Goal: Task Accomplishment & Management: Use online tool/utility

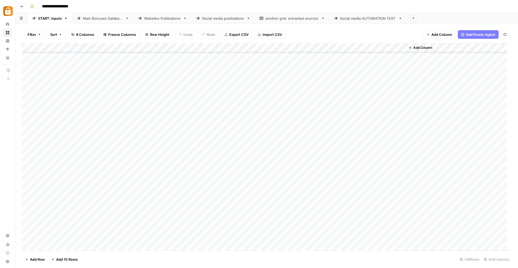
scroll to position [2726, 0]
click at [27, 136] on div "Add Column" at bounding box center [267, 147] width 490 height 208
click at [39, 258] on span "Delete 1 Row" at bounding box center [36, 259] width 22 height 5
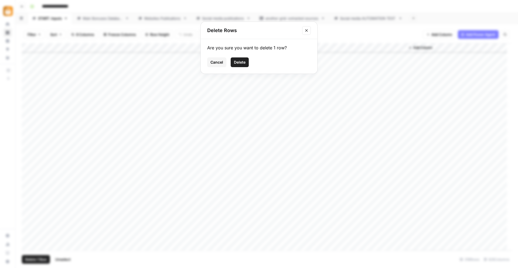
click at [243, 61] on span "Delete" at bounding box center [240, 62] width 12 height 5
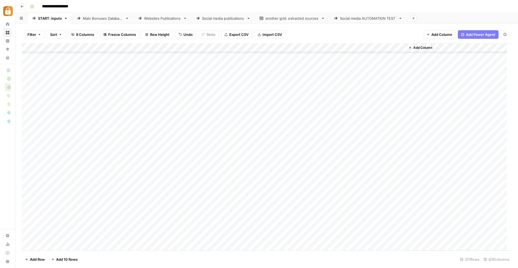
scroll to position [2717, 0]
click at [103, 183] on div "Add Column" at bounding box center [267, 147] width 490 height 208
click at [112, 204] on button "Katerina" at bounding box center [107, 203] width 18 height 6
click at [248, 183] on div "Add Column" at bounding box center [267, 147] width 490 height 208
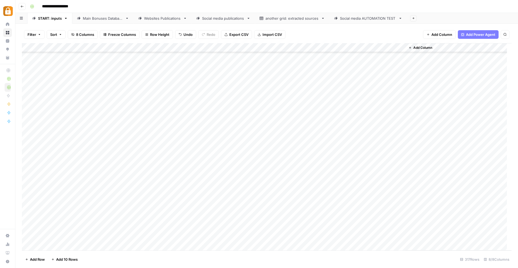
click at [248, 183] on div "Add Column" at bounding box center [267, 147] width 490 height 208
click at [251, 203] on button "Telegram" at bounding box center [255, 203] width 20 height 6
click at [145, 183] on div "Add Column" at bounding box center [267, 147] width 490 height 208
paste textarea "**********"
type textarea "*"
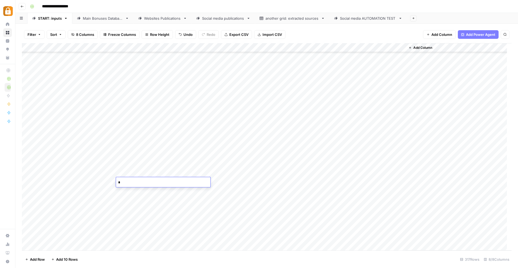
click at [105, 238] on div "Add Column" at bounding box center [267, 147] width 490 height 208
click at [135, 181] on div "Add Column" at bounding box center [267, 147] width 490 height 208
drag, startPoint x: 184, startPoint y: 180, endPoint x: 140, endPoint y: 184, distance: 43.6
click at [140, 184] on textarea "**********" at bounding box center [163, 183] width 94 height 8
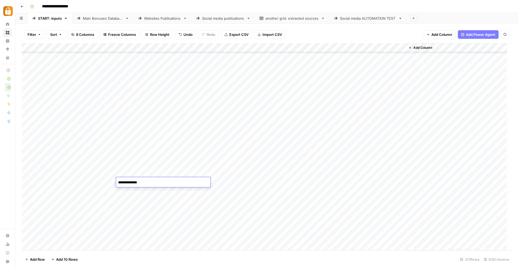
paste textarea "**********"
drag, startPoint x: 185, startPoint y: 185, endPoint x: 139, endPoint y: 184, distance: 45.6
click at [139, 184] on textarea "**********" at bounding box center [163, 183] width 94 height 8
type textarea "**********"
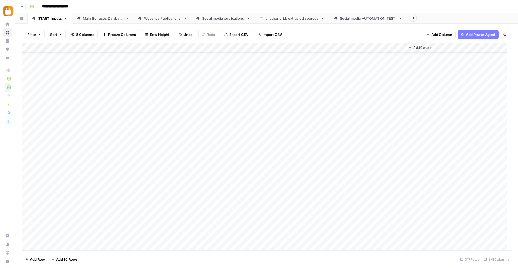
click at [330, 92] on div "Add Column" at bounding box center [267, 147] width 490 height 208
click at [148, 181] on div "Add Column" at bounding box center [267, 147] width 490 height 208
click at [157, 182] on textarea "**********" at bounding box center [163, 183] width 94 height 8
click at [163, 182] on textarea "**********" at bounding box center [163, 183] width 94 height 8
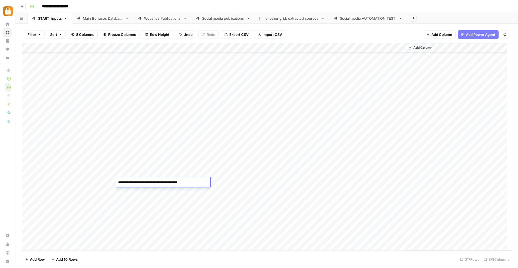
type textarea "**********"
click at [171, 204] on div "Add Column" at bounding box center [267, 147] width 490 height 208
click at [172, 181] on div "Add Column" at bounding box center [267, 147] width 490 height 208
click at [168, 182] on textarea "**********" at bounding box center [163, 183] width 94 height 8
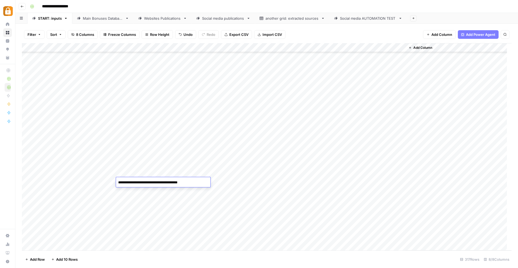
click at [197, 182] on textarea "**********" at bounding box center [163, 183] width 94 height 8
type textarea "**********"
click at [129, 237] on div "Add Column" at bounding box center [267, 147] width 490 height 208
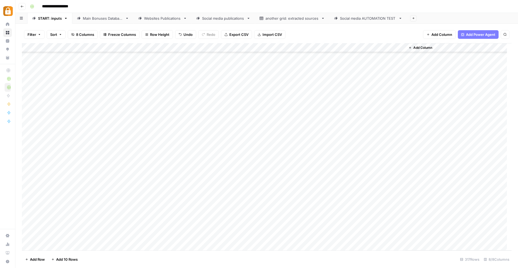
click at [184, 180] on div "Add Column" at bounding box center [267, 147] width 490 height 208
type textarea "**********"
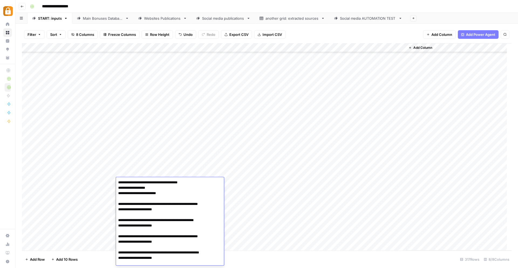
scroll to position [119, 0]
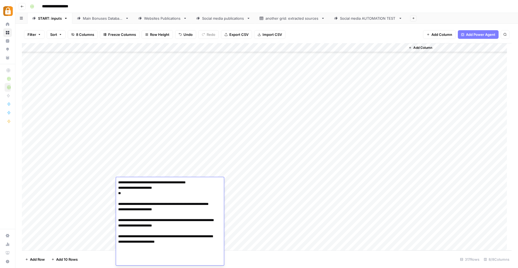
click at [281, 220] on div "Add Column" at bounding box center [267, 147] width 490 height 208
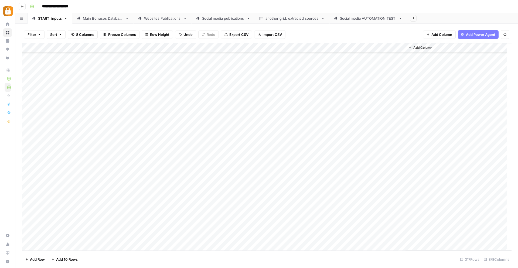
scroll to position [2708, 0]
click at [324, 193] on div "Add Column" at bounding box center [267, 147] width 490 height 208
click at [326, 192] on div "Add Column" at bounding box center [267, 147] width 490 height 208
click at [475, 233] on div "Add Column" at bounding box center [458, 146] width 106 height 207
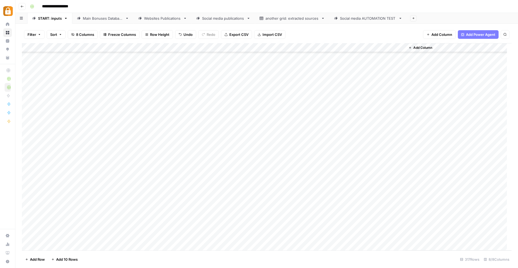
scroll to position [1603, 0]
click at [334, 171] on div "Add Column" at bounding box center [267, 147] width 490 height 208
click at [316, 180] on div "Add Column" at bounding box center [267, 147] width 490 height 208
click at [327, 183] on div "Add Column" at bounding box center [267, 147] width 490 height 208
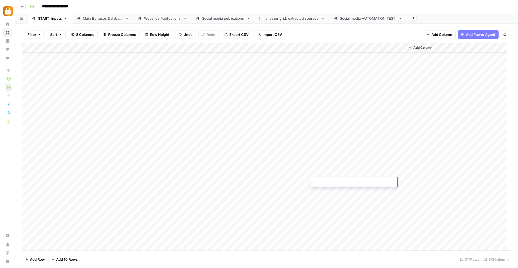
type textarea "**********"
click at [458, 214] on div "Add Column" at bounding box center [458, 146] width 106 height 207
click at [376, 182] on div "Add Column" at bounding box center [267, 147] width 490 height 208
click at [87, 24] on div "Filter Sort 8 Columns Freeze Columns Row Height Undo Redo Export CSV Import CSV…" at bounding box center [266, 146] width 503 height 244
click at [101, 21] on link "Main Bonuses Database" at bounding box center [102, 18] width 61 height 11
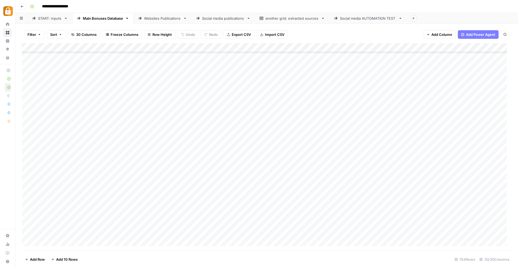
scroll to position [6637, 0]
click at [49, 23] on link "START: inputs" at bounding box center [50, 18] width 45 height 11
click at [100, 16] on div "Main Bonuses Database" at bounding box center [103, 18] width 40 height 5
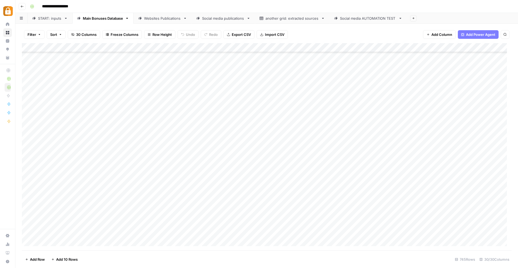
click at [218, 230] on div "Add Column" at bounding box center [267, 147] width 490 height 208
click at [506, 34] on icon "button" at bounding box center [504, 34] width 3 height 3
type input "*********"
click at [497, 50] on button "Next Result" at bounding box center [494, 50] width 6 height 6
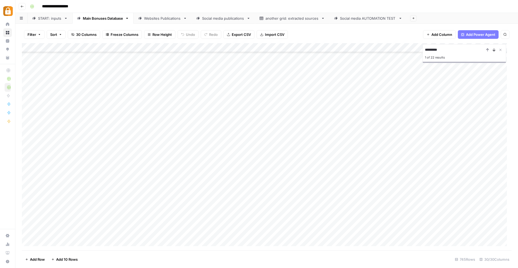
click at [494, 51] on icon "Next Result" at bounding box center [494, 50] width 2 height 3
click at [495, 51] on icon "Next Result" at bounding box center [494, 50] width 4 height 4
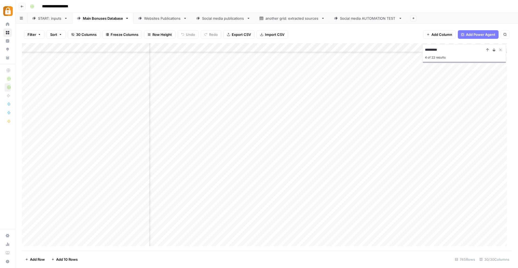
scroll to position [1564, 284]
click at [495, 51] on icon "Next Result" at bounding box center [494, 50] width 4 height 4
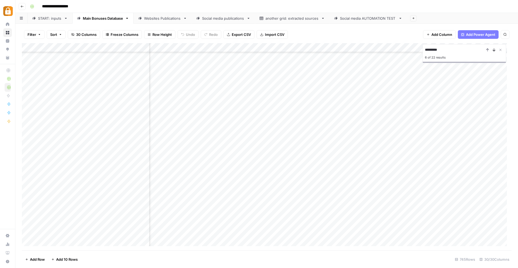
click at [495, 51] on icon "Next Result" at bounding box center [494, 50] width 4 height 4
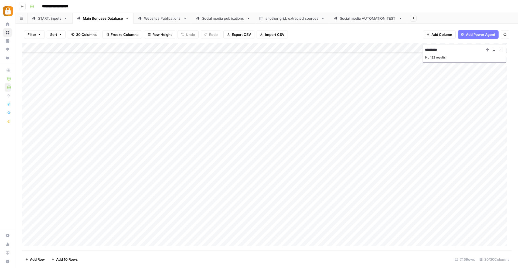
scroll to position [3282, 0]
click at [495, 51] on icon "Next Result" at bounding box center [494, 50] width 4 height 4
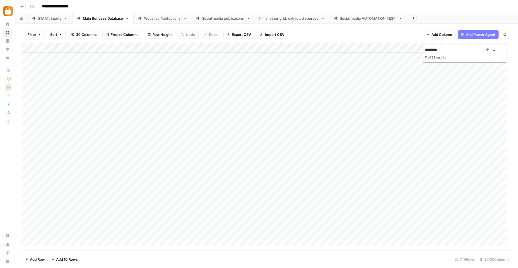
click at [495, 51] on icon "Next Result" at bounding box center [494, 50] width 4 height 4
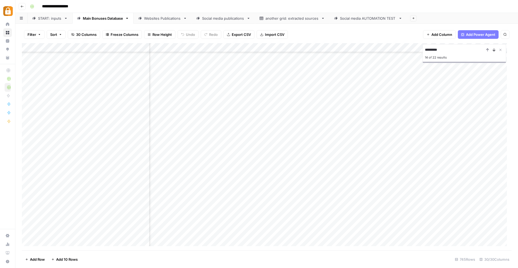
click at [495, 51] on icon "Next Result" at bounding box center [494, 50] width 4 height 4
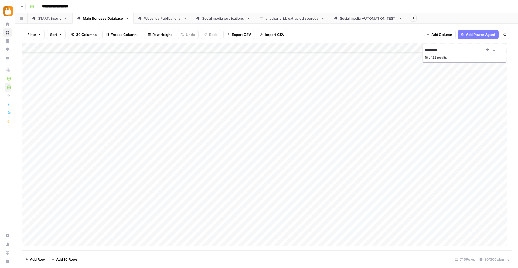
scroll to position [5273, 0]
click at [240, 239] on div "Add Column" at bounding box center [267, 147] width 490 height 208
click at [223, 228] on div "Add Column" at bounding box center [267, 147] width 490 height 208
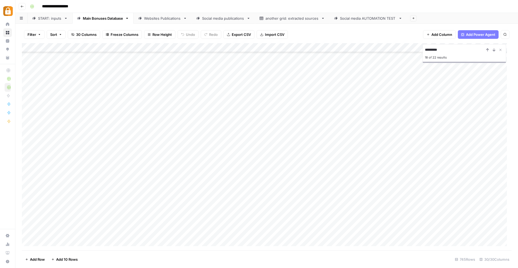
click at [223, 228] on div "Add Column" at bounding box center [267, 147] width 490 height 208
type textarea "**********"
click at [319, 232] on div "Add Column" at bounding box center [267, 147] width 490 height 208
click at [152, 21] on link "Websites Publications" at bounding box center [163, 18] width 58 height 11
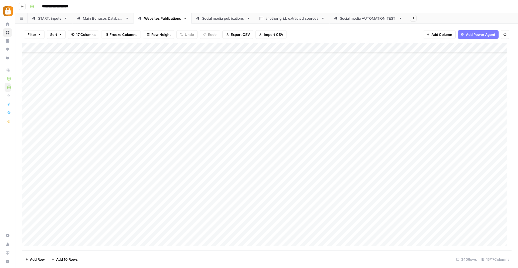
click at [91, 17] on div "Main Bonuses Database" at bounding box center [103, 18] width 40 height 5
click at [157, 23] on link "Websites Publications" at bounding box center [163, 18] width 58 height 11
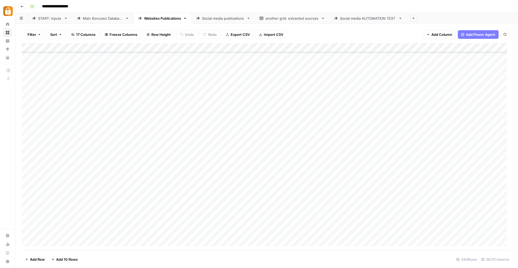
click at [110, 22] on link "Main Bonuses Database" at bounding box center [102, 18] width 61 height 11
click at [351, 232] on div "Add Column" at bounding box center [267, 147] width 490 height 208
click at [413, 233] on div "Add Column" at bounding box center [267, 147] width 490 height 208
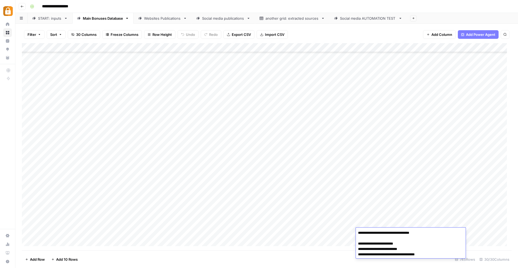
click at [173, 231] on div "Add Column" at bounding box center [267, 147] width 490 height 208
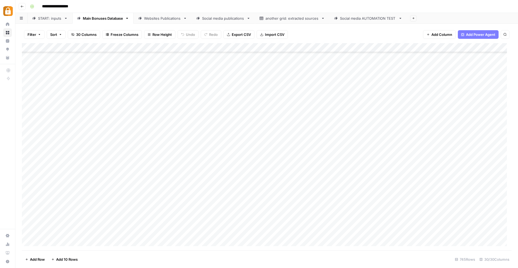
click at [127, 234] on div "Add Column" at bounding box center [267, 147] width 490 height 208
click at [139, 234] on textarea "**********" at bounding box center [151, 233] width 86 height 8
type textarea "**********"
click at [329, 239] on div "Add Column" at bounding box center [267, 147] width 490 height 208
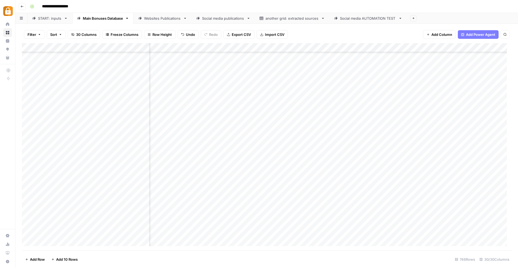
scroll to position [6656, 30]
click at [321, 223] on div "Add Column" at bounding box center [267, 147] width 490 height 208
click at [147, 20] on div "Websites Publications" at bounding box center [162, 18] width 37 height 5
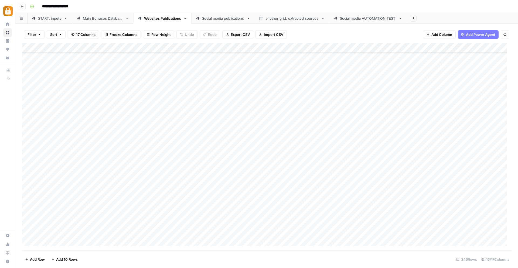
click at [217, 187] on div "Add Column" at bounding box center [267, 147] width 490 height 208
click at [288, 183] on div "Add Column" at bounding box center [267, 147] width 490 height 208
type textarea "******"
click at [279, 216] on div "Add Column" at bounding box center [267, 147] width 490 height 208
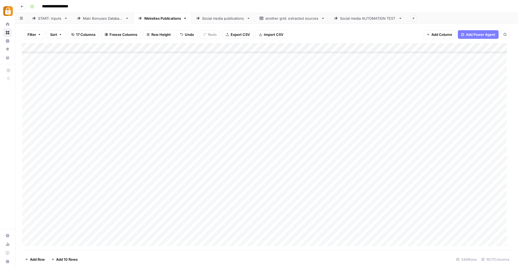
click at [290, 187] on div "Add Column" at bounding box center [267, 147] width 490 height 208
drag, startPoint x: 295, startPoint y: 191, endPoint x: 294, endPoint y: 237, distance: 46.4
click at [294, 237] on div "Add Column" at bounding box center [267, 147] width 490 height 208
drag, startPoint x: 461, startPoint y: 218, endPoint x: 446, endPoint y: 210, distance: 17.2
click at [460, 217] on div "Add Column" at bounding box center [267, 147] width 490 height 208
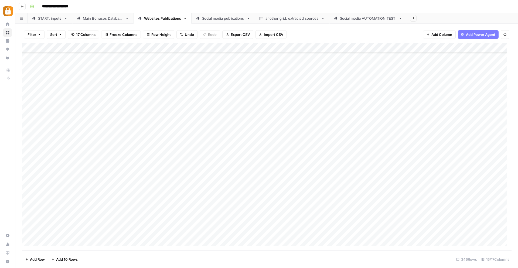
click at [354, 186] on div "Add Column" at bounding box center [267, 147] width 490 height 208
click at [354, 195] on div "Add Column" at bounding box center [267, 147] width 490 height 208
click at [354, 204] on div "Add Column" at bounding box center [267, 147] width 490 height 208
click at [354, 214] on div "Add Column" at bounding box center [267, 147] width 490 height 208
click at [353, 223] on div "Add Column" at bounding box center [267, 147] width 490 height 208
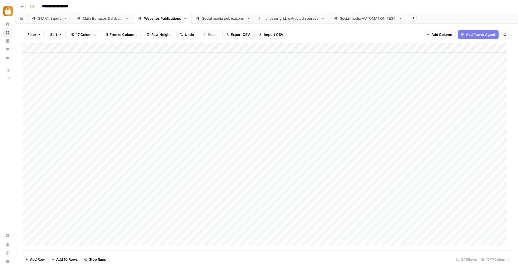
click at [354, 232] on div "Add Column" at bounding box center [267, 147] width 490 height 208
click at [311, 186] on div "Add Column" at bounding box center [267, 147] width 490 height 208
click at [310, 197] on div "Add Column" at bounding box center [267, 147] width 490 height 208
click at [310, 205] on div "Add Column" at bounding box center [267, 147] width 490 height 208
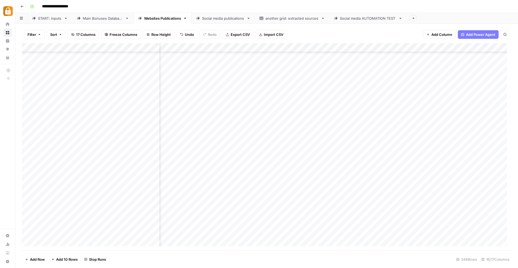
click at [311, 214] on div "Add Column" at bounding box center [267, 147] width 490 height 208
click at [311, 224] on div "Add Column" at bounding box center [267, 147] width 490 height 208
click at [312, 232] on div "Add Column" at bounding box center [267, 147] width 490 height 208
click at [312, 186] on div "Add Column" at bounding box center [267, 147] width 490 height 208
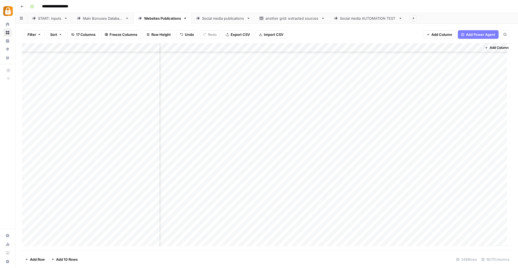
click at [281, 183] on div "Add Column" at bounding box center [267, 147] width 490 height 208
click at [151, 186] on div "Add Column" at bounding box center [267, 147] width 490 height 208
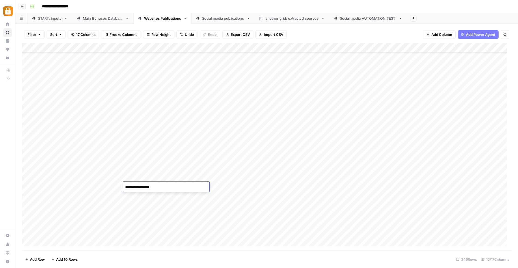
drag, startPoint x: 156, startPoint y: 188, endPoint x: 151, endPoint y: 187, distance: 5.4
click at [145, 188] on textarea "**********" at bounding box center [166, 187] width 86 height 8
type textarea "**********"
click at [152, 192] on div "Add Column" at bounding box center [267, 147] width 490 height 208
click at [152, 188] on div "Add Column" at bounding box center [267, 147] width 490 height 208
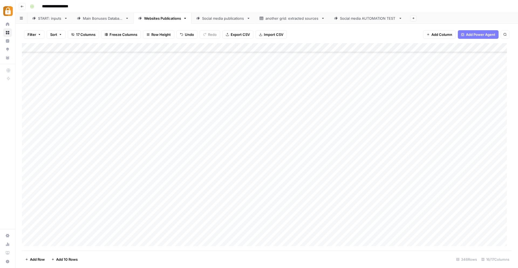
drag, startPoint x: 159, startPoint y: 191, endPoint x: 154, endPoint y: 229, distance: 38.6
click at [154, 230] on div "Add Column" at bounding box center [267, 147] width 490 height 208
click at [268, 186] on div "Add Column" at bounding box center [267, 147] width 490 height 208
click at [267, 195] on div "Add Column" at bounding box center [267, 147] width 490 height 208
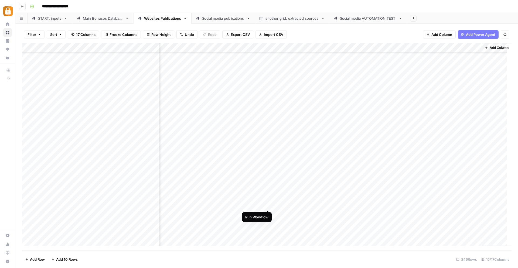
click at [268, 206] on div "Add Column" at bounding box center [267, 147] width 490 height 208
click at [269, 215] on div "Add Column" at bounding box center [267, 147] width 490 height 208
click at [268, 224] on div "Add Column" at bounding box center [267, 147] width 490 height 208
click at [267, 233] on div "Add Column" at bounding box center [267, 147] width 490 height 208
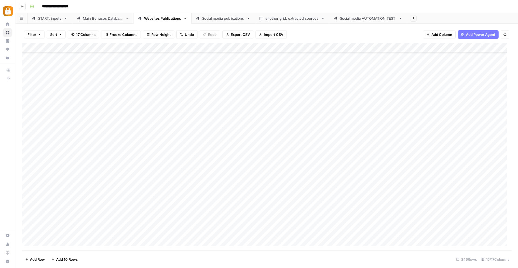
click at [243, 185] on div "Add Column" at bounding box center [267, 147] width 490 height 208
click at [345, 187] on div "Add Column" at bounding box center [267, 147] width 490 height 208
click at [376, 186] on div "Add Column" at bounding box center [267, 147] width 490 height 208
click at [375, 195] on div "Add Column" at bounding box center [267, 147] width 490 height 208
click at [376, 206] on div "Add Column" at bounding box center [267, 147] width 490 height 208
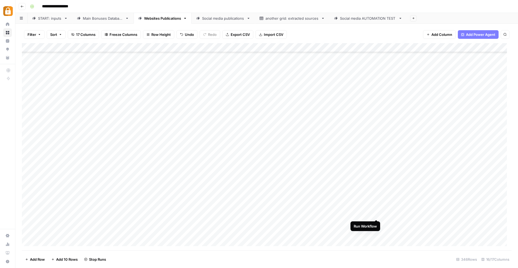
click at [377, 213] on div "Add Column" at bounding box center [267, 147] width 490 height 208
click at [377, 224] on div "Add Column" at bounding box center [267, 147] width 490 height 208
click at [376, 234] on div "Add Column" at bounding box center [267, 147] width 490 height 208
click at [49, 21] on div "START: inputs" at bounding box center [50, 18] width 24 height 5
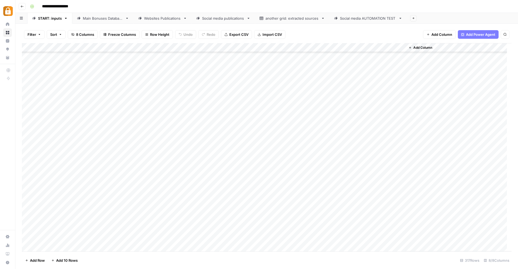
scroll to position [2716, 0]
click at [98, 238] on div "Add Column" at bounding box center [267, 147] width 490 height 209
click at [104, 257] on button "Katerina" at bounding box center [107, 259] width 18 height 6
click at [165, 235] on div "Add Column" at bounding box center [267, 147] width 490 height 209
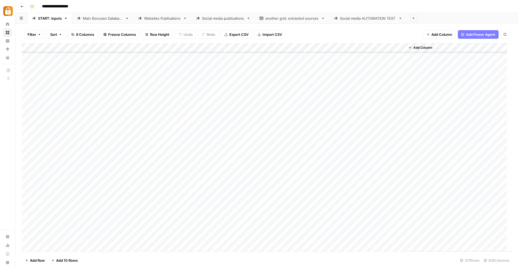
click at [164, 235] on div "Add Column" at bounding box center [267, 147] width 490 height 209
click at [166, 238] on textarea "**********" at bounding box center [161, 251] width 90 height 35
click at [117, 237] on textarea "**********" at bounding box center [161, 251] width 90 height 35
type textarea "**********"
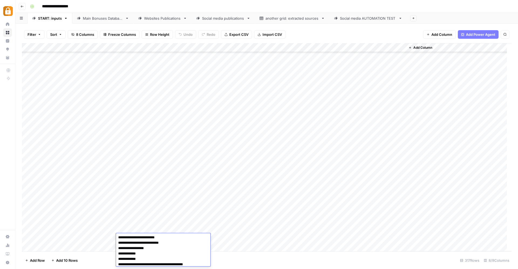
click at [252, 252] on div "Add Column" at bounding box center [267, 147] width 490 height 209
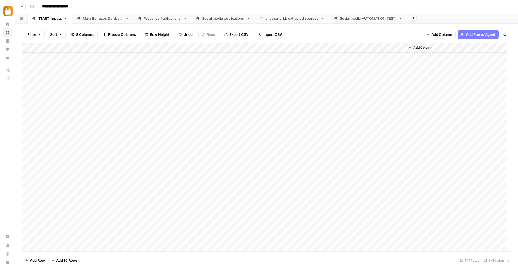
click at [259, 239] on div "Add Column" at bounding box center [267, 147] width 490 height 209
click at [259, 264] on div "Telegram" at bounding box center [267, 260] width 54 height 10
click at [262, 262] on button "Telegram" at bounding box center [255, 259] width 20 height 6
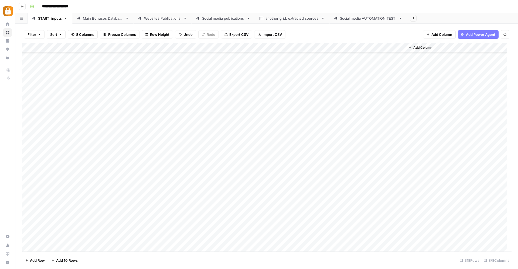
click at [331, 229] on div "Add Column" at bounding box center [267, 147] width 490 height 209
type textarea "******"
click at [425, 222] on div "Add Column" at bounding box center [458, 147] width 106 height 208
click at [373, 229] on div "Add Column" at bounding box center [267, 147] width 490 height 209
click at [99, 237] on div "Add Column" at bounding box center [267, 147] width 490 height 209
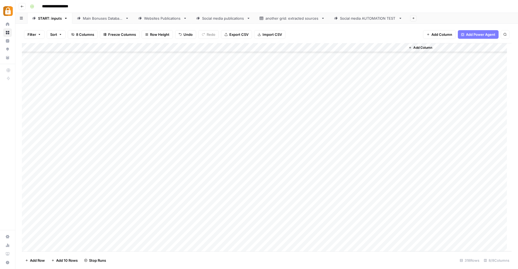
click at [99, 237] on div "Add Column" at bounding box center [267, 147] width 490 height 209
click at [108, 259] on button "Katerina" at bounding box center [107, 259] width 18 height 6
click at [136, 235] on div "Add Column" at bounding box center [267, 147] width 490 height 209
type textarea "**********"
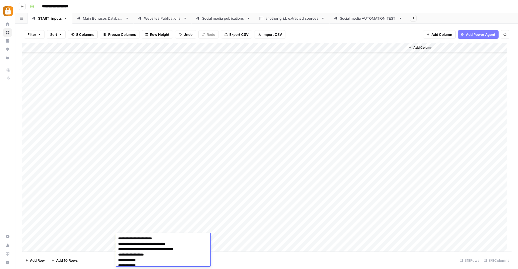
scroll to position [7, 0]
click at [255, 241] on div "Add Column" at bounding box center [267, 147] width 490 height 209
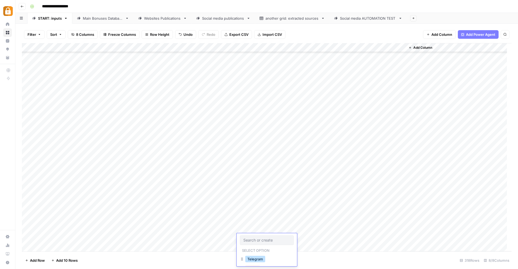
click at [253, 258] on button "Telegram" at bounding box center [255, 259] width 20 height 6
click at [334, 239] on div "Add Column" at bounding box center [267, 147] width 490 height 209
click at [327, 230] on div "Add Column" at bounding box center [267, 147] width 490 height 209
drag, startPoint x: 345, startPoint y: 233, endPoint x: 344, endPoint y: 237, distance: 4.3
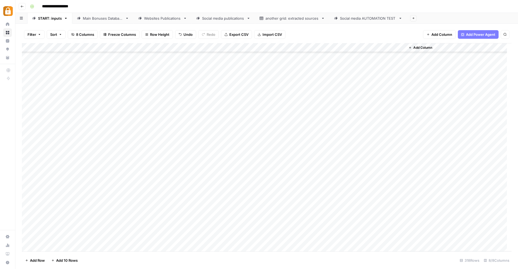
click at [344, 237] on div "Add Column" at bounding box center [267, 147] width 490 height 209
click at [375, 238] on div "Add Column" at bounding box center [267, 147] width 490 height 209
